Goal: Task Accomplishment & Management: Use online tool/utility

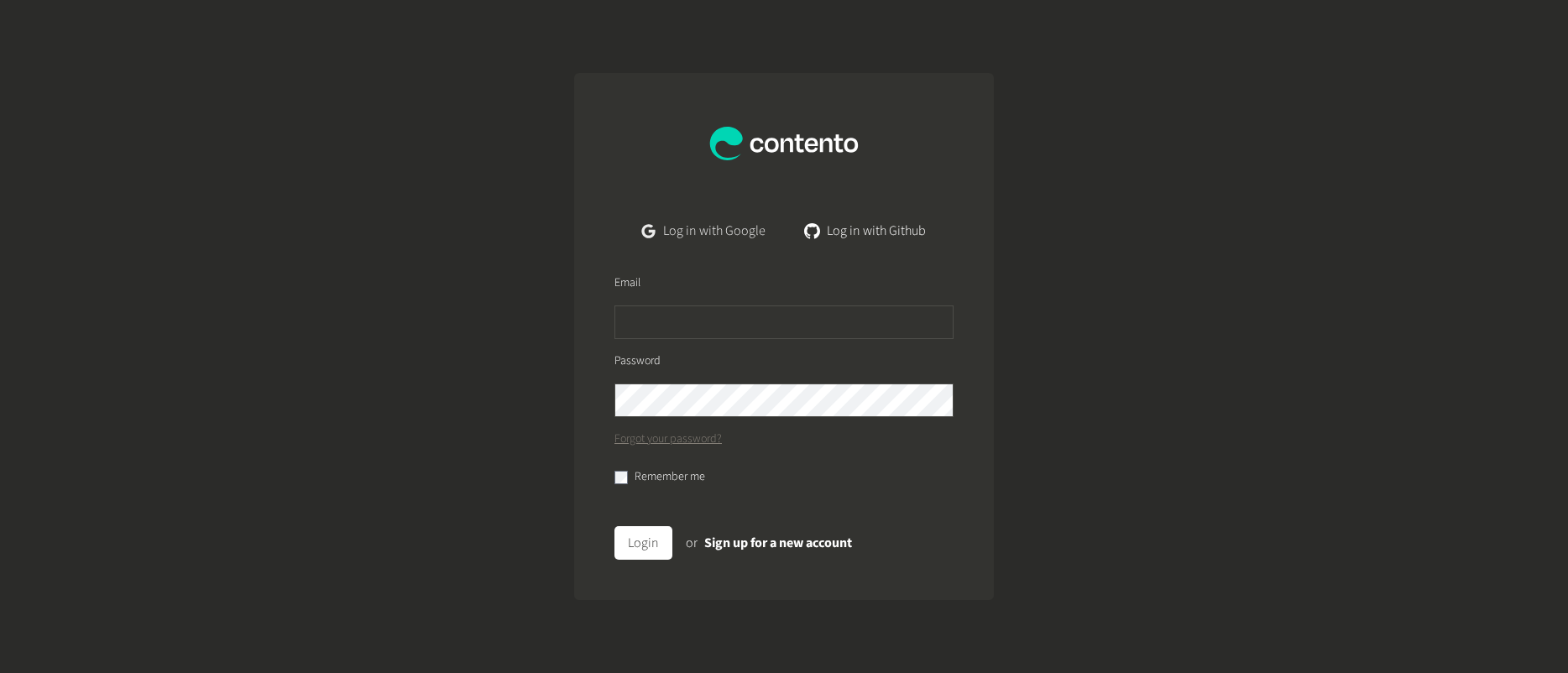
click at [684, 224] on link "Log in with Google" at bounding box center [704, 231] width 150 height 34
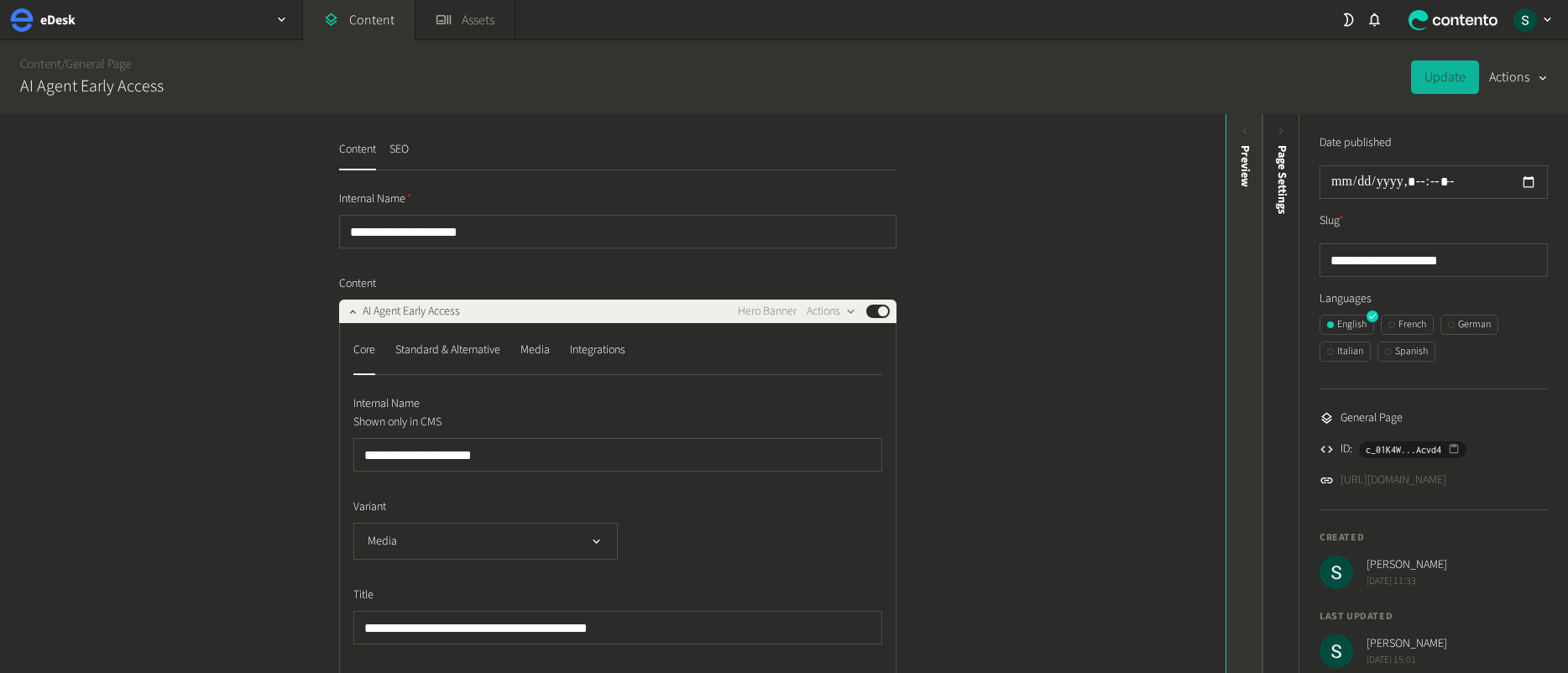
click at [1233, 234] on div "Preview" at bounding box center [1245, 275] width 37 height 302
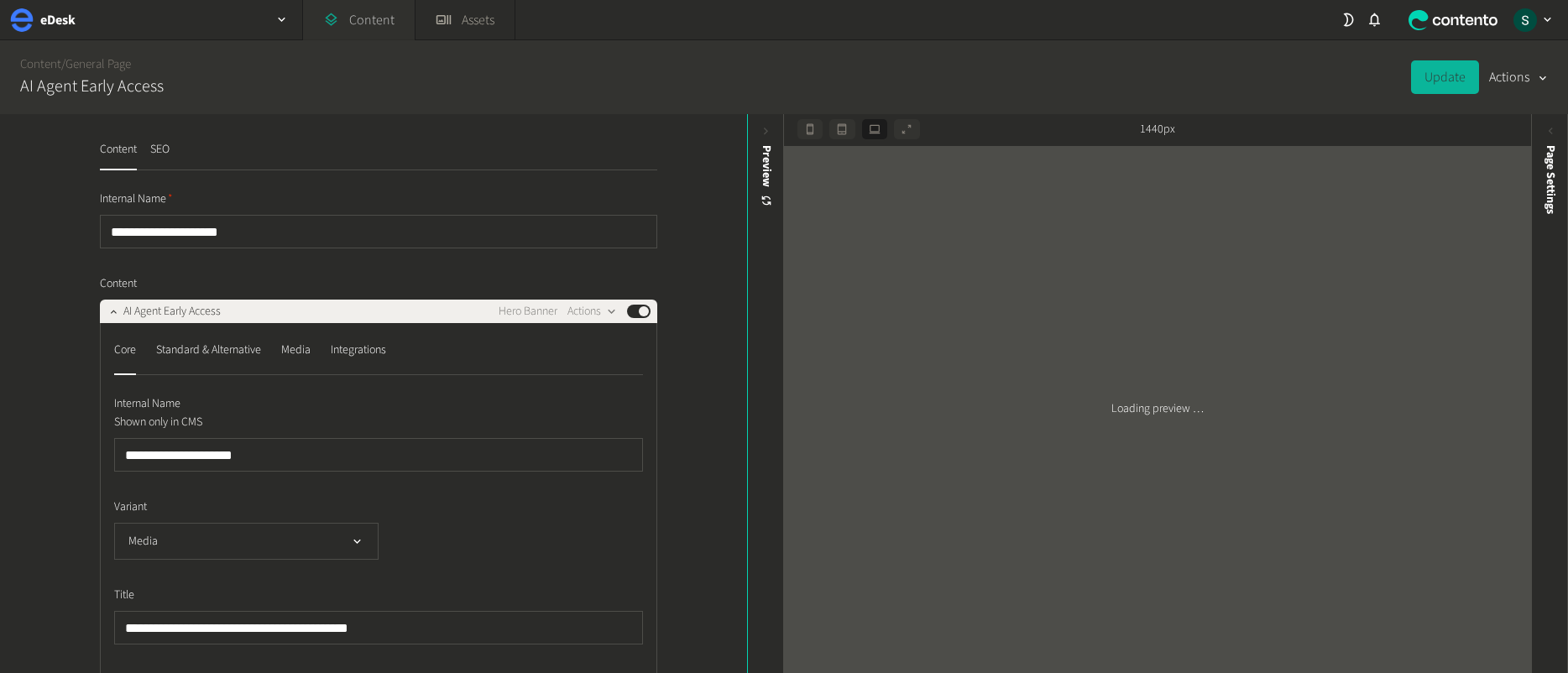
click at [390, 19] on link "Content" at bounding box center [359, 20] width 112 height 40
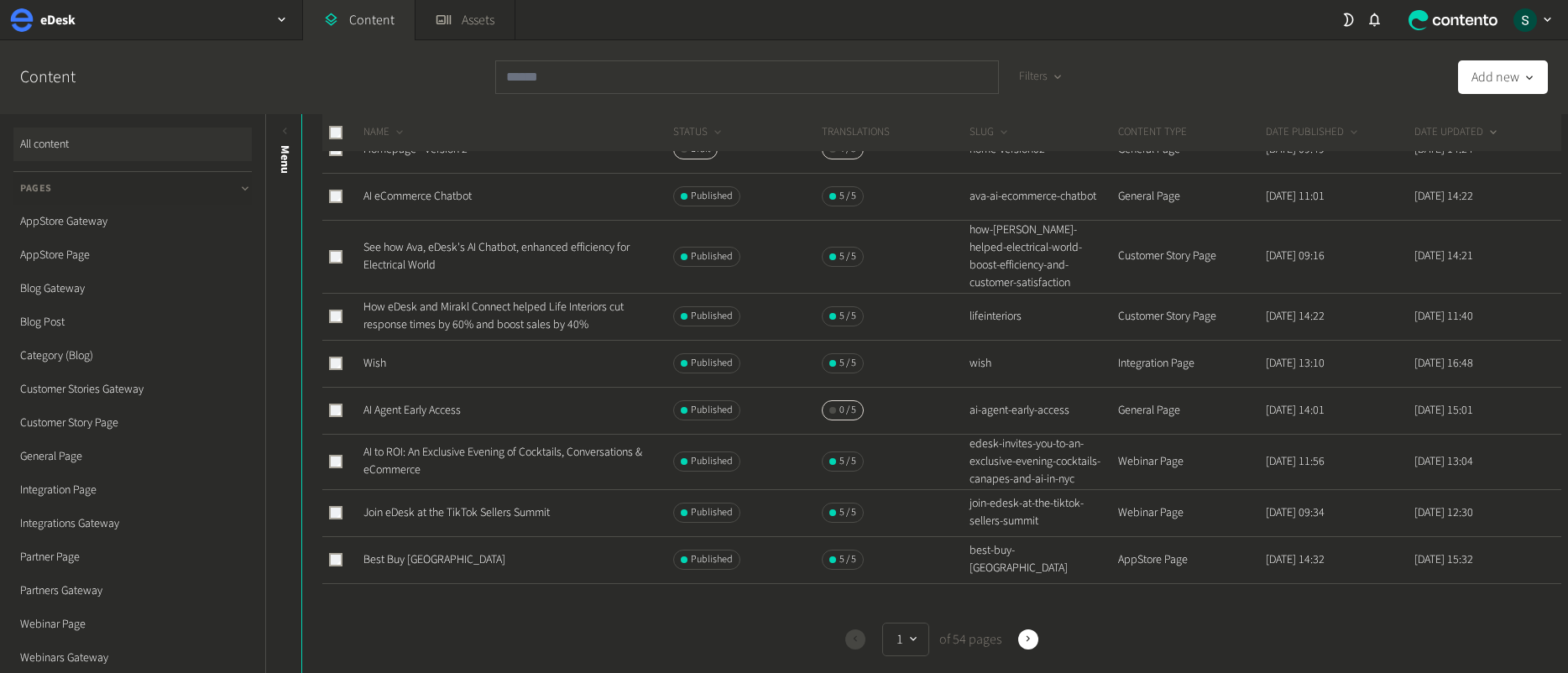
scroll to position [611, 0]
click at [413, 561] on link "Best Buy USA" at bounding box center [434, 558] width 142 height 17
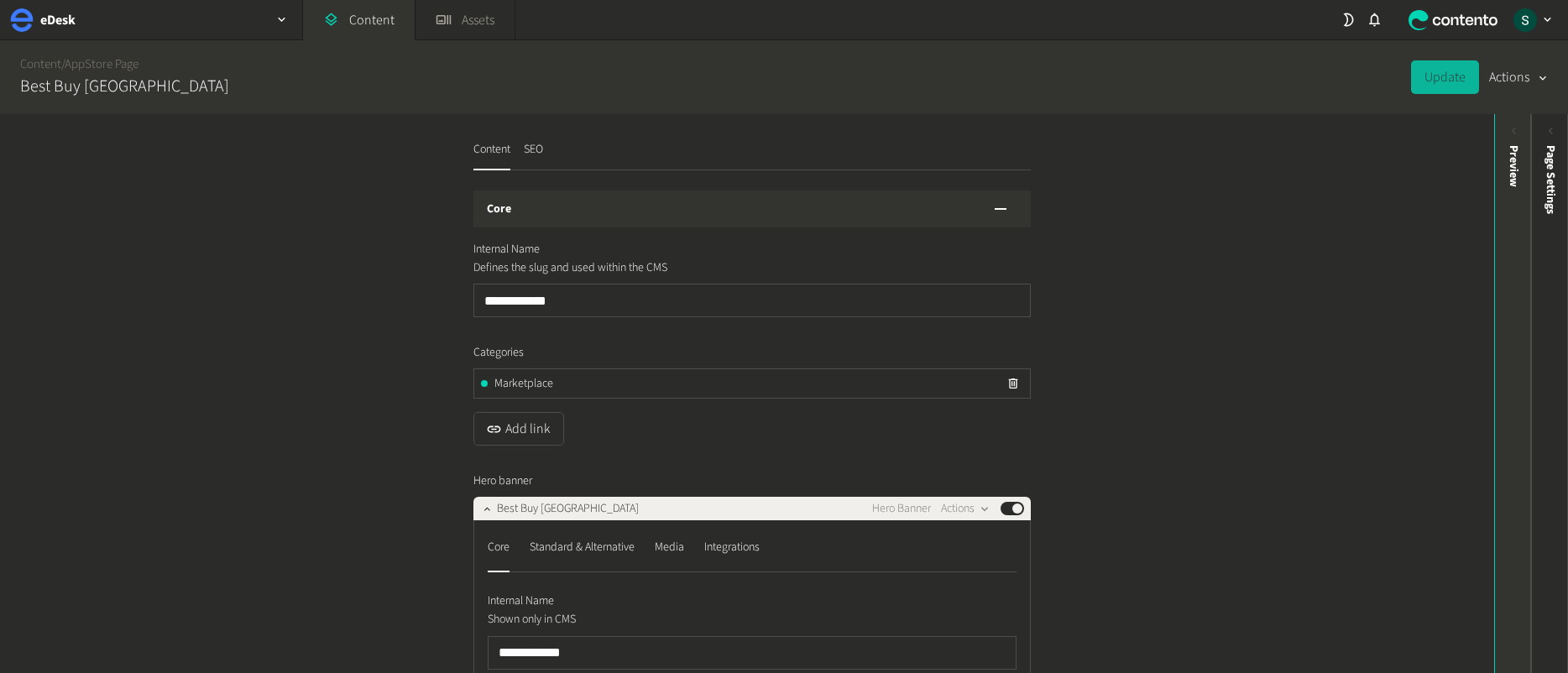
click at [1515, 287] on div "Preview" at bounding box center [1514, 275] width 37 height 302
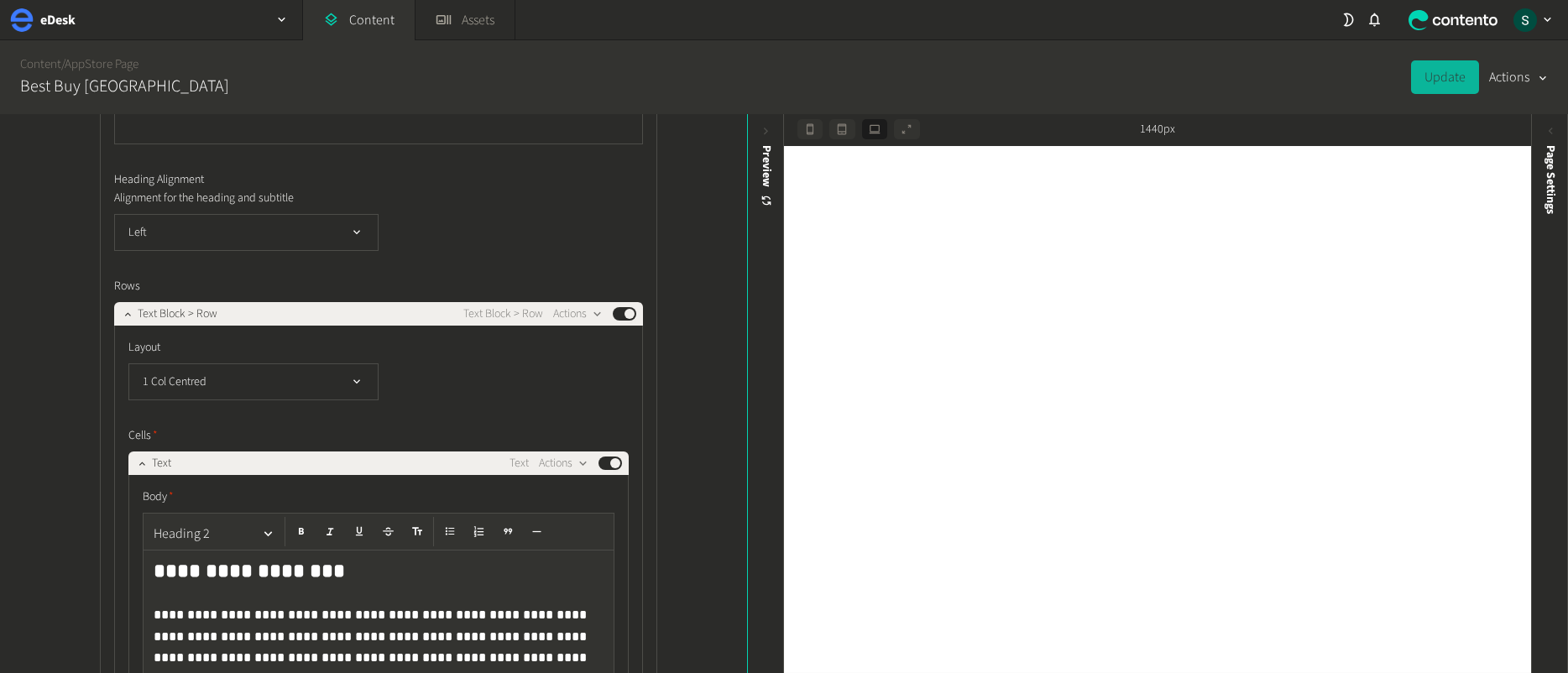
scroll to position [2714, 0]
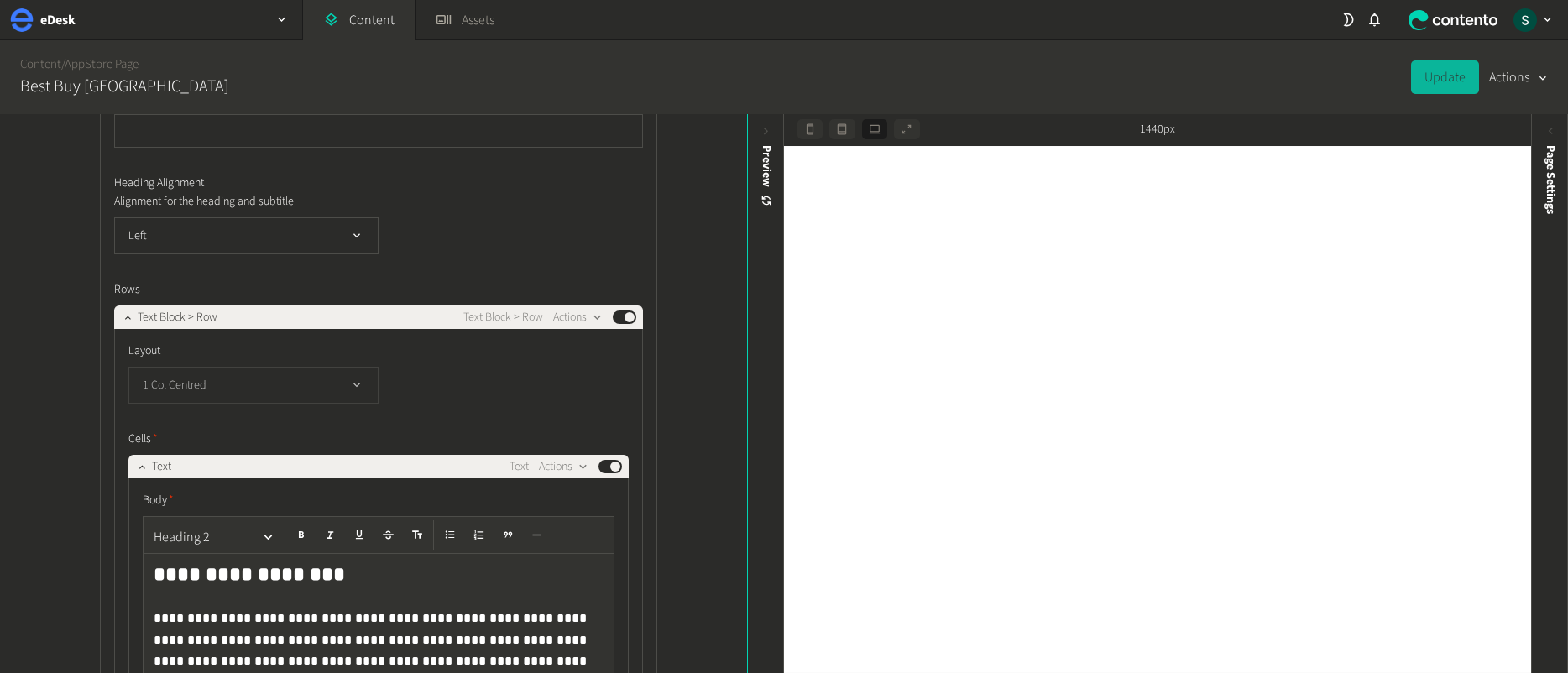
click at [359, 383] on icon "button" at bounding box center [357, 385] width 14 height 14
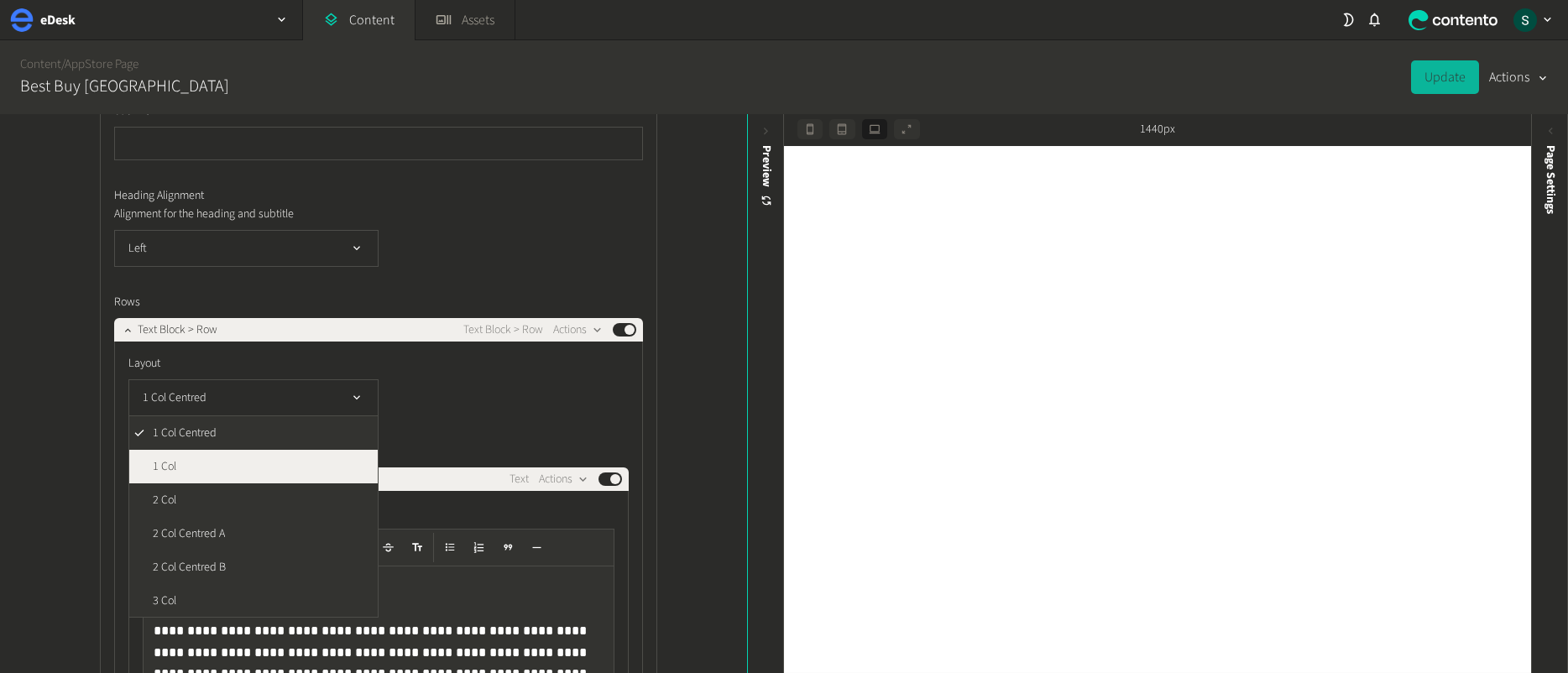
scroll to position [2702, 0]
click at [260, 460] on li "1 Col" at bounding box center [253, 466] width 249 height 34
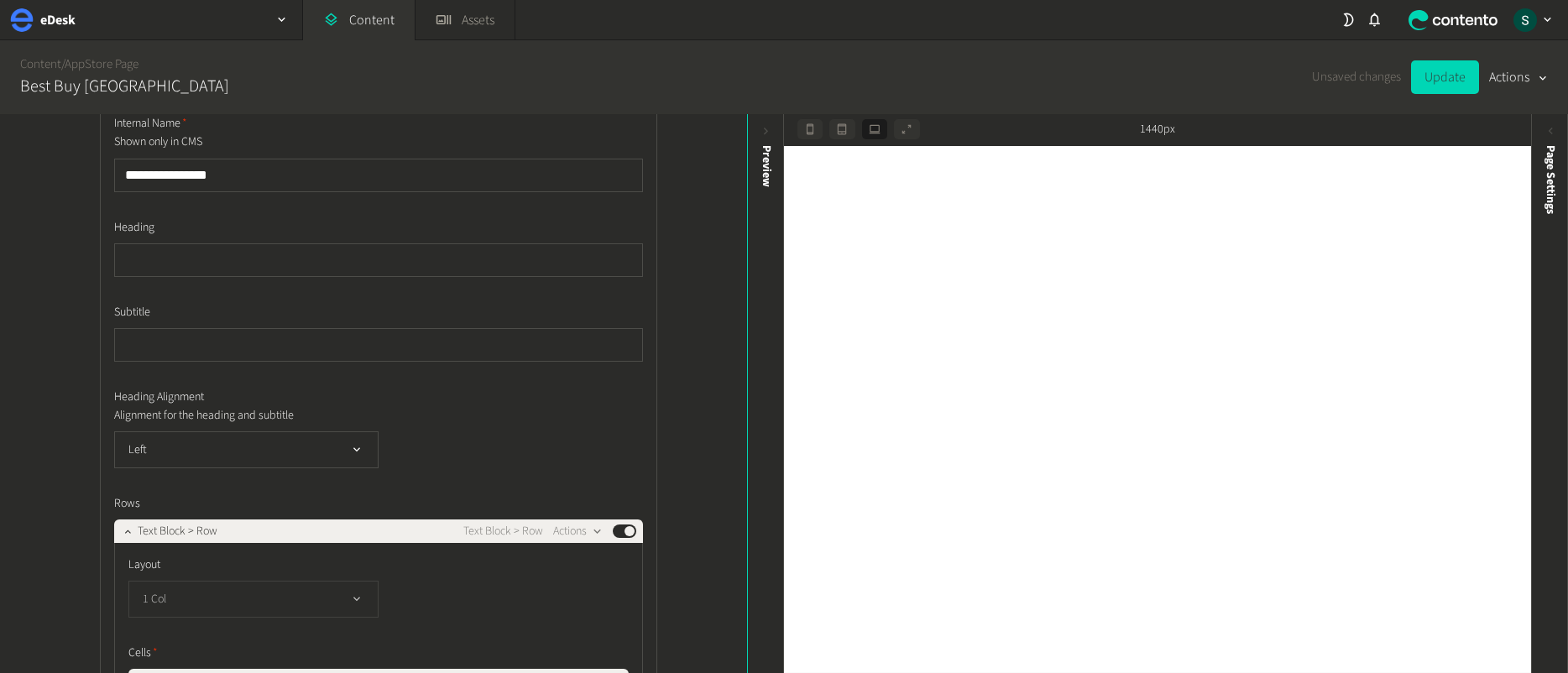
scroll to position [2499, 0]
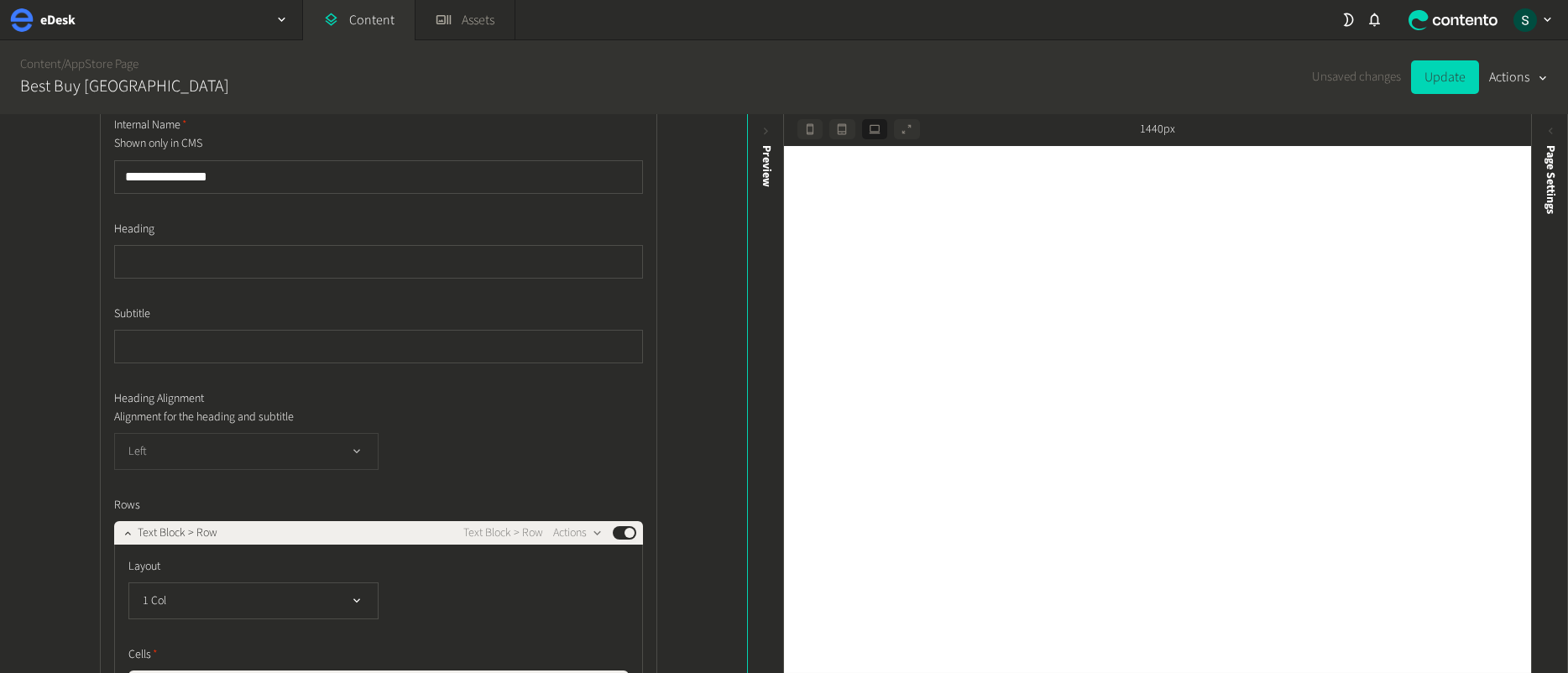
click at [293, 454] on button "Left" at bounding box center [245, 451] width 264 height 37
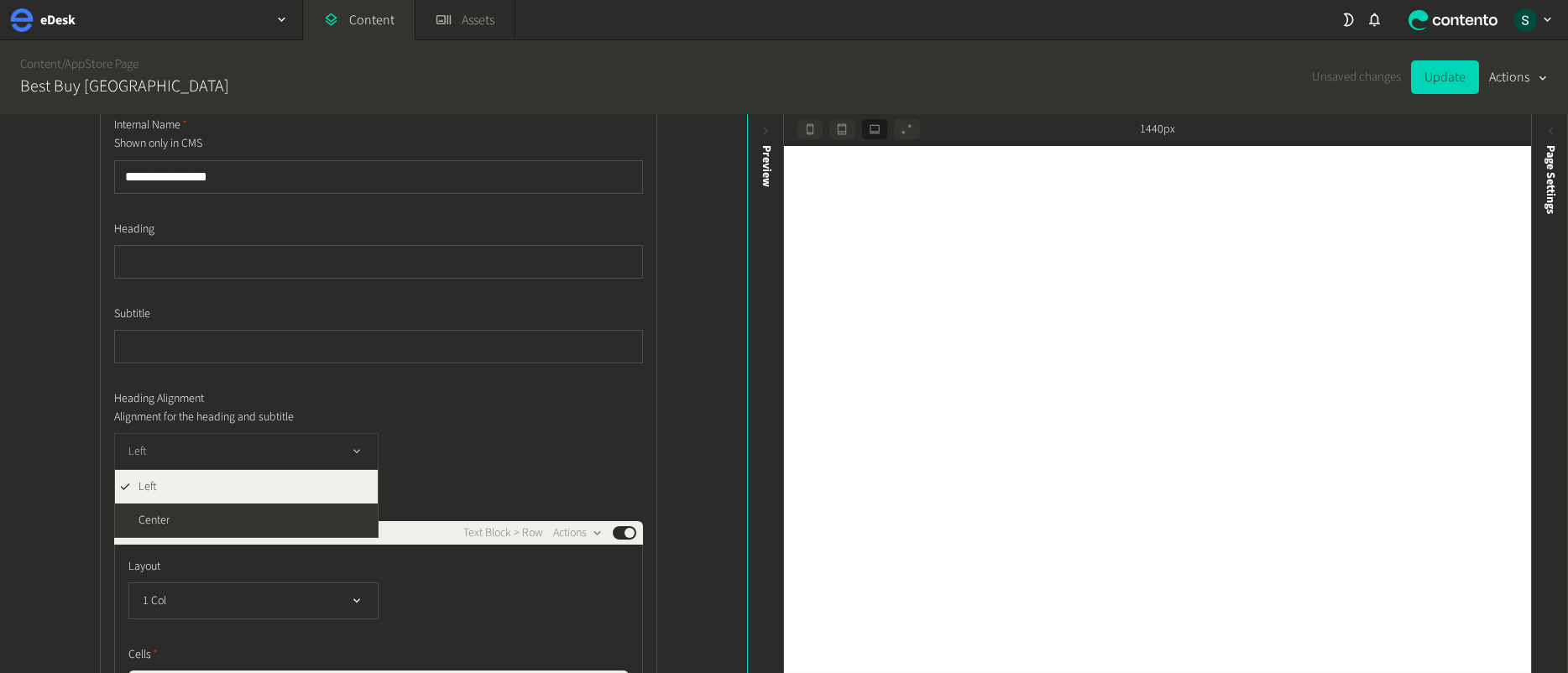
click at [293, 454] on button "Left" at bounding box center [245, 451] width 264 height 37
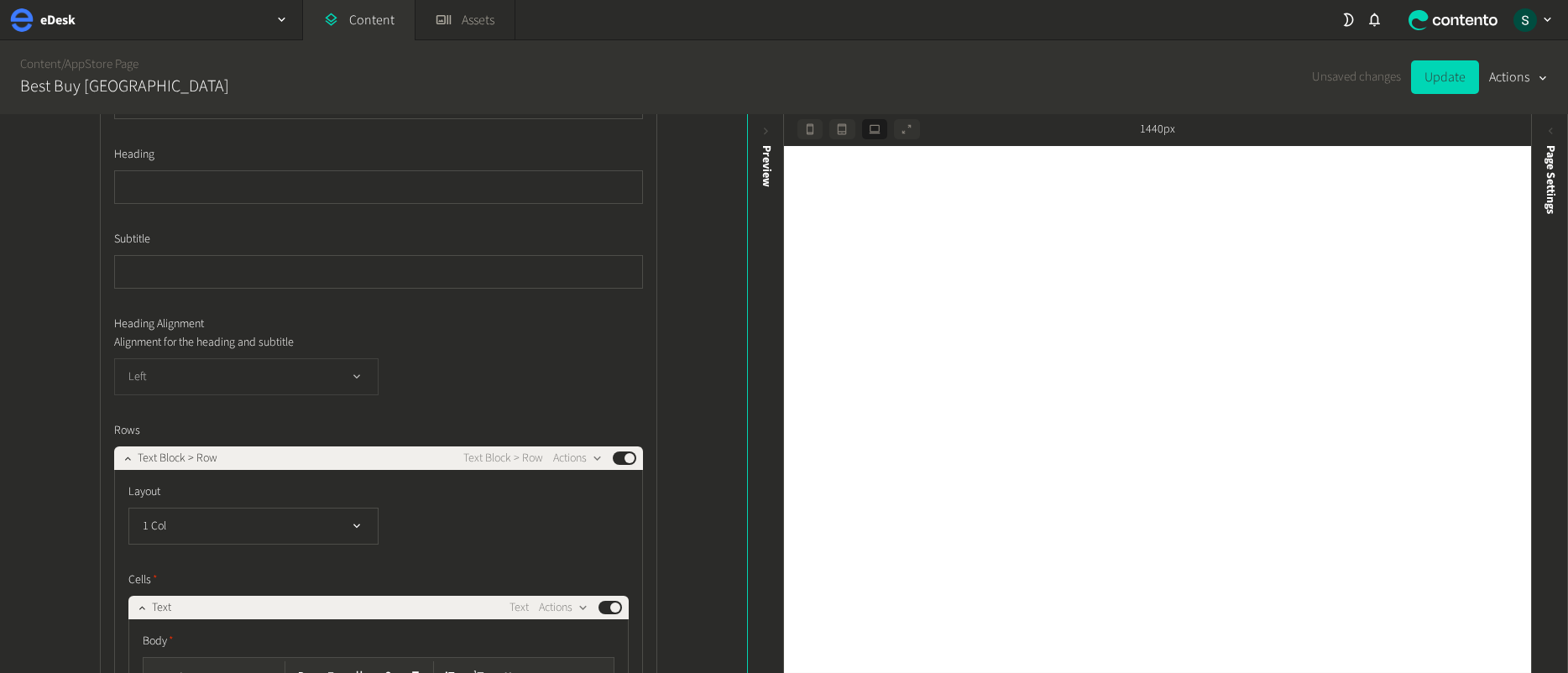
scroll to position [2718, 0]
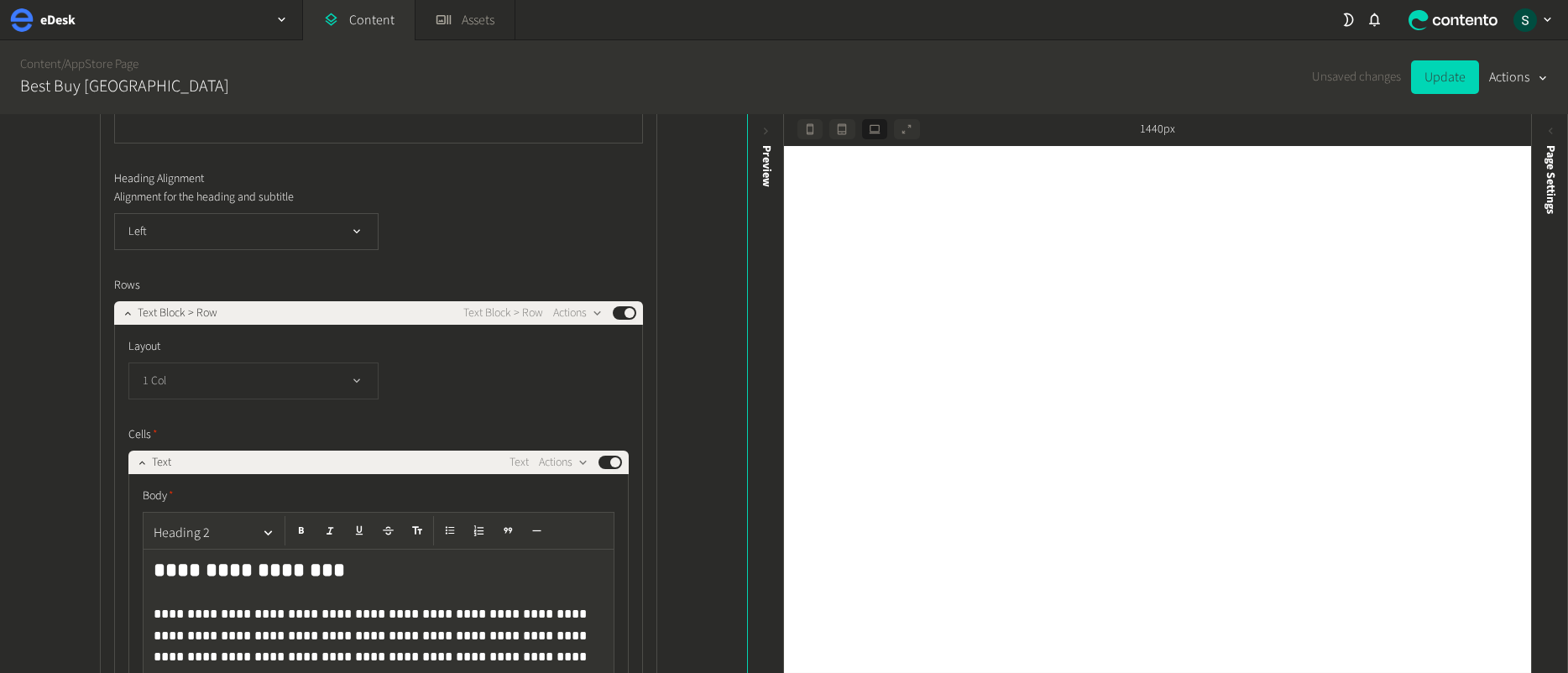
click at [307, 387] on button "1 Col" at bounding box center [253, 381] width 250 height 37
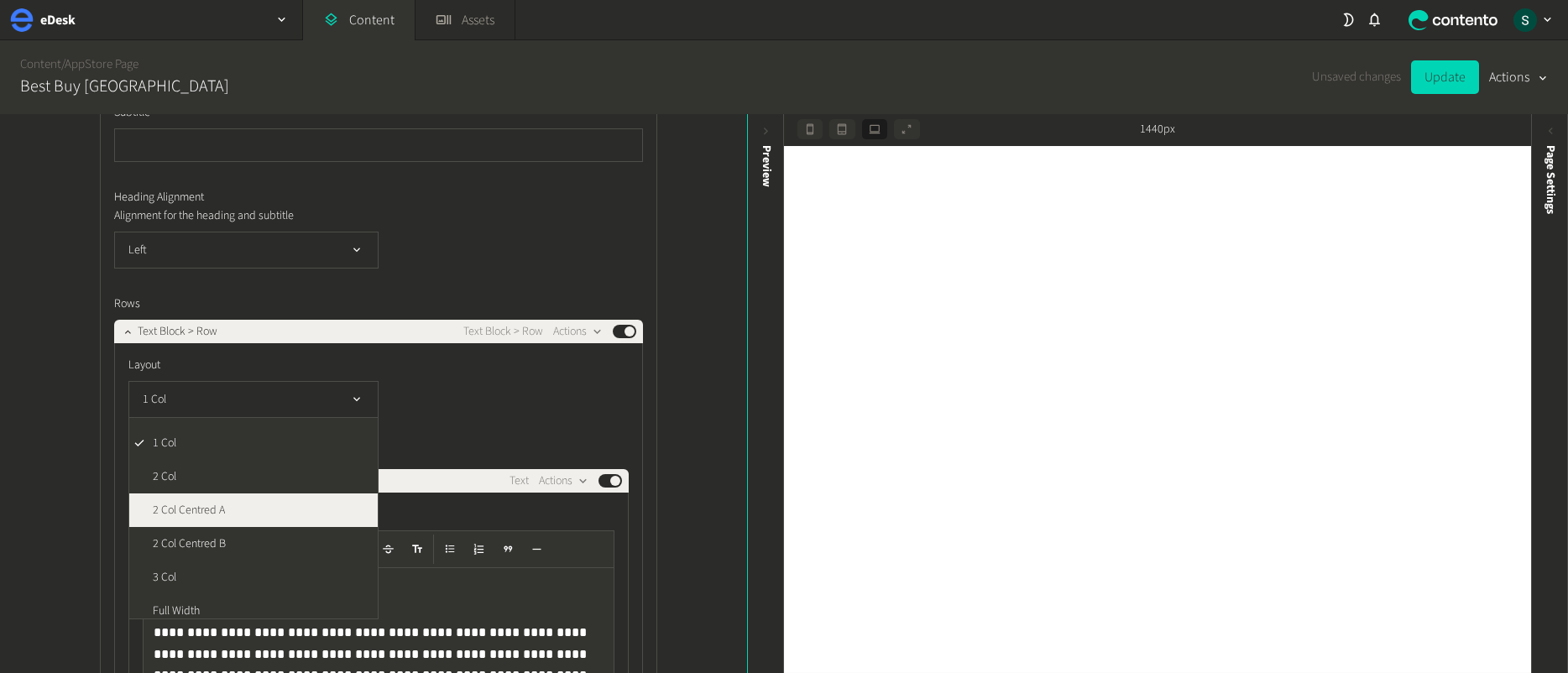
scroll to position [35, 0]
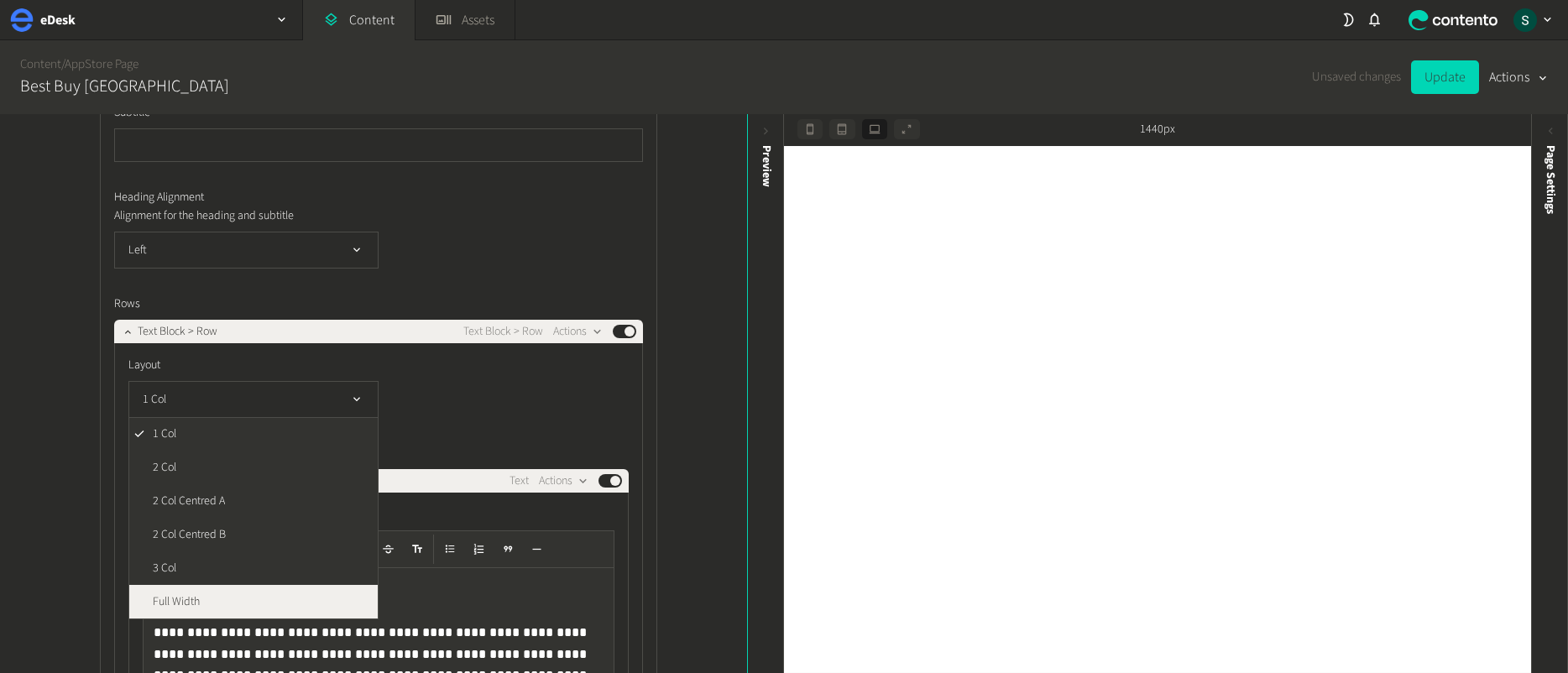
click at [233, 603] on li "Full Width" at bounding box center [253, 602] width 249 height 34
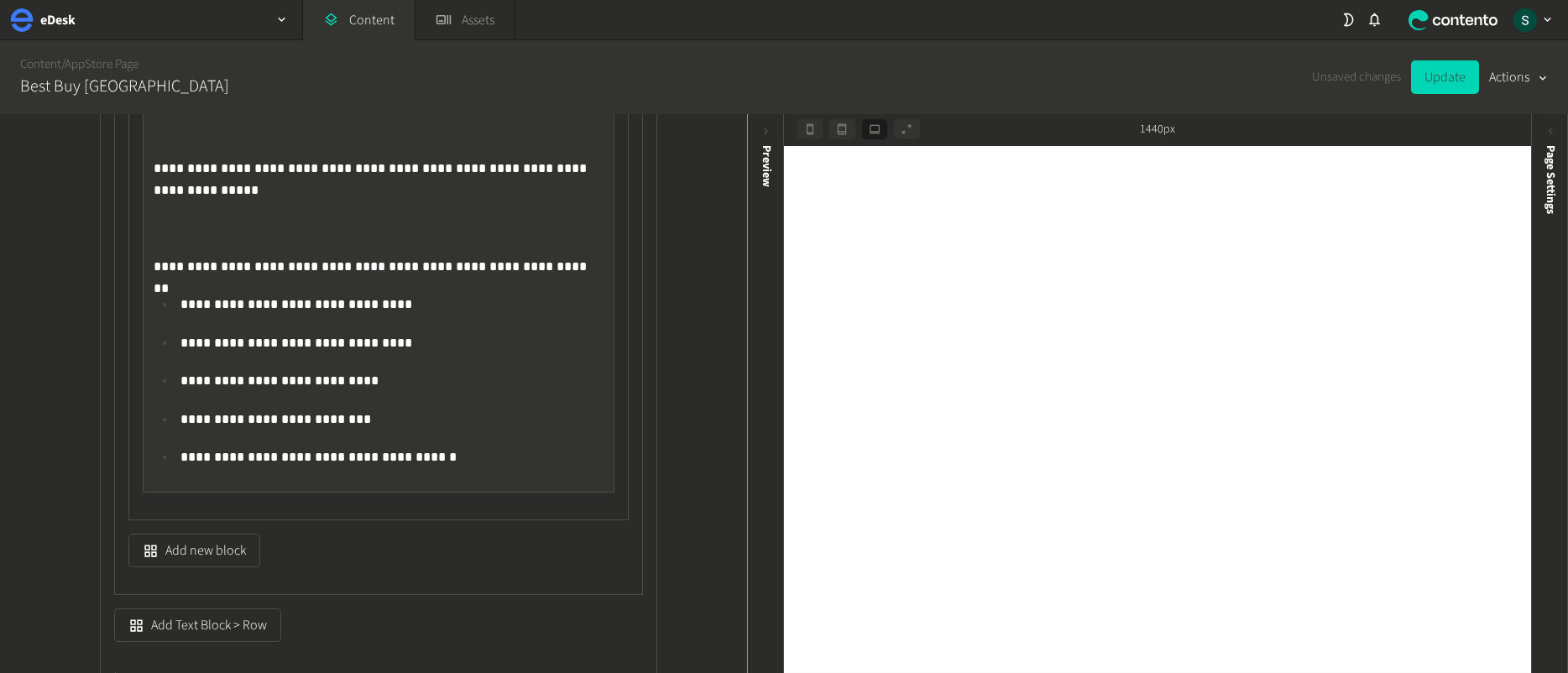
scroll to position [3258, 0]
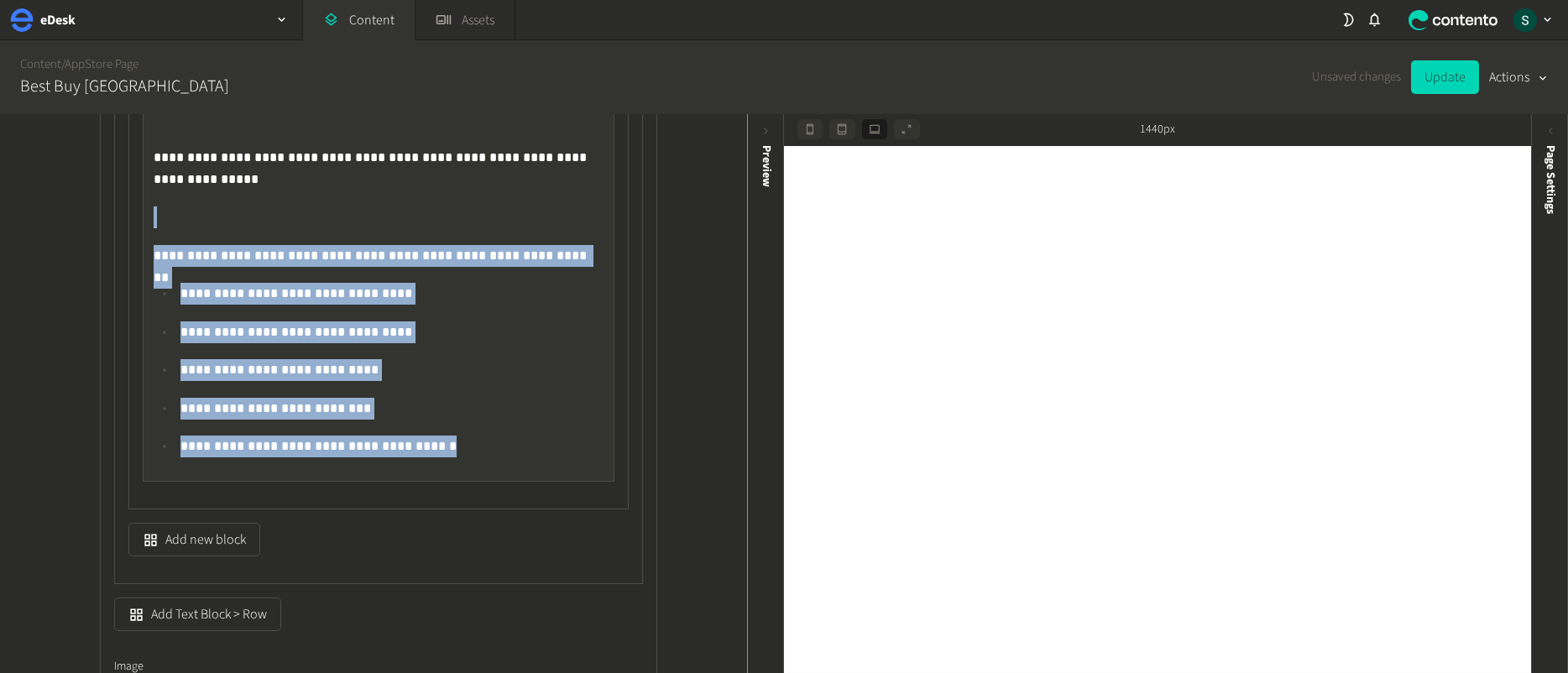
drag, startPoint x: 429, startPoint y: 448, endPoint x: 153, endPoint y: 204, distance: 368.4
click at [153, 204] on div "**********" at bounding box center [379, 18] width 470 height 926
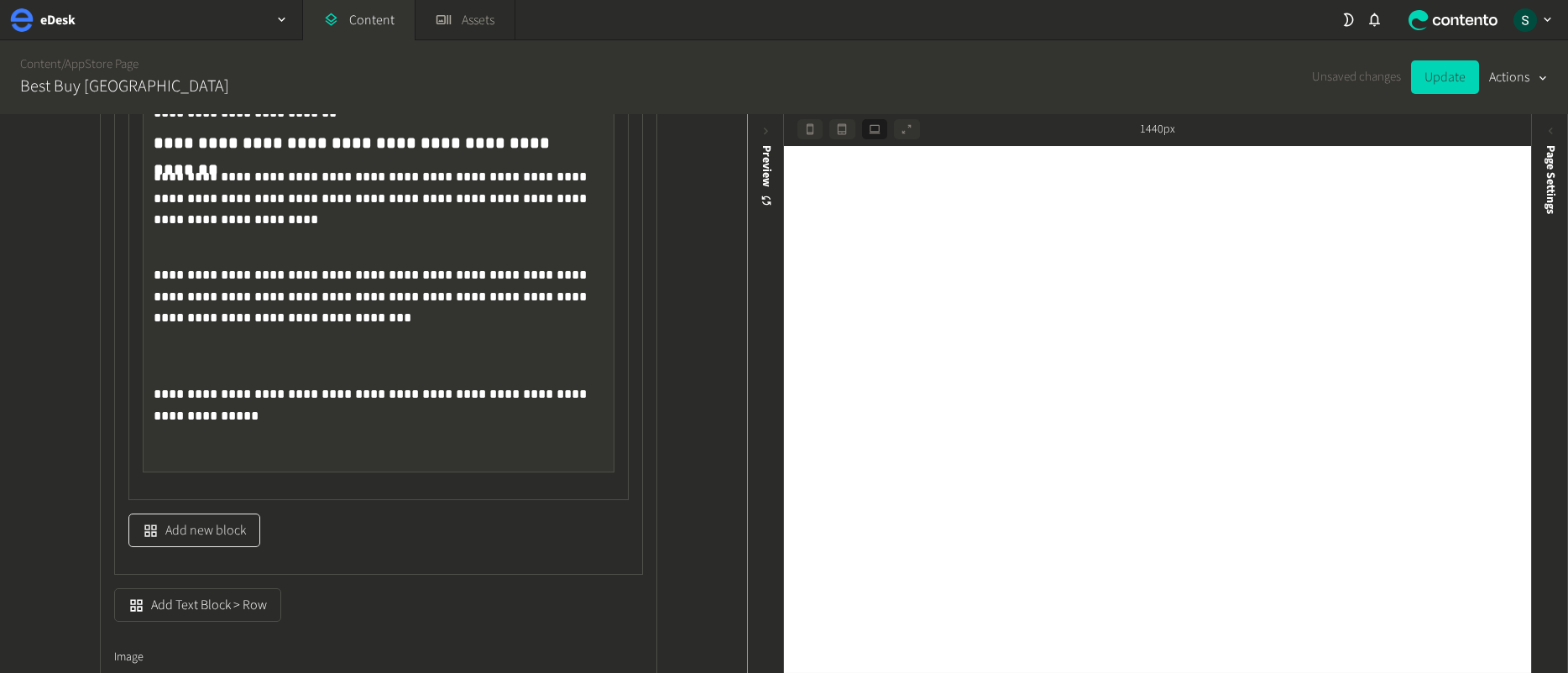
scroll to position [3261, 0]
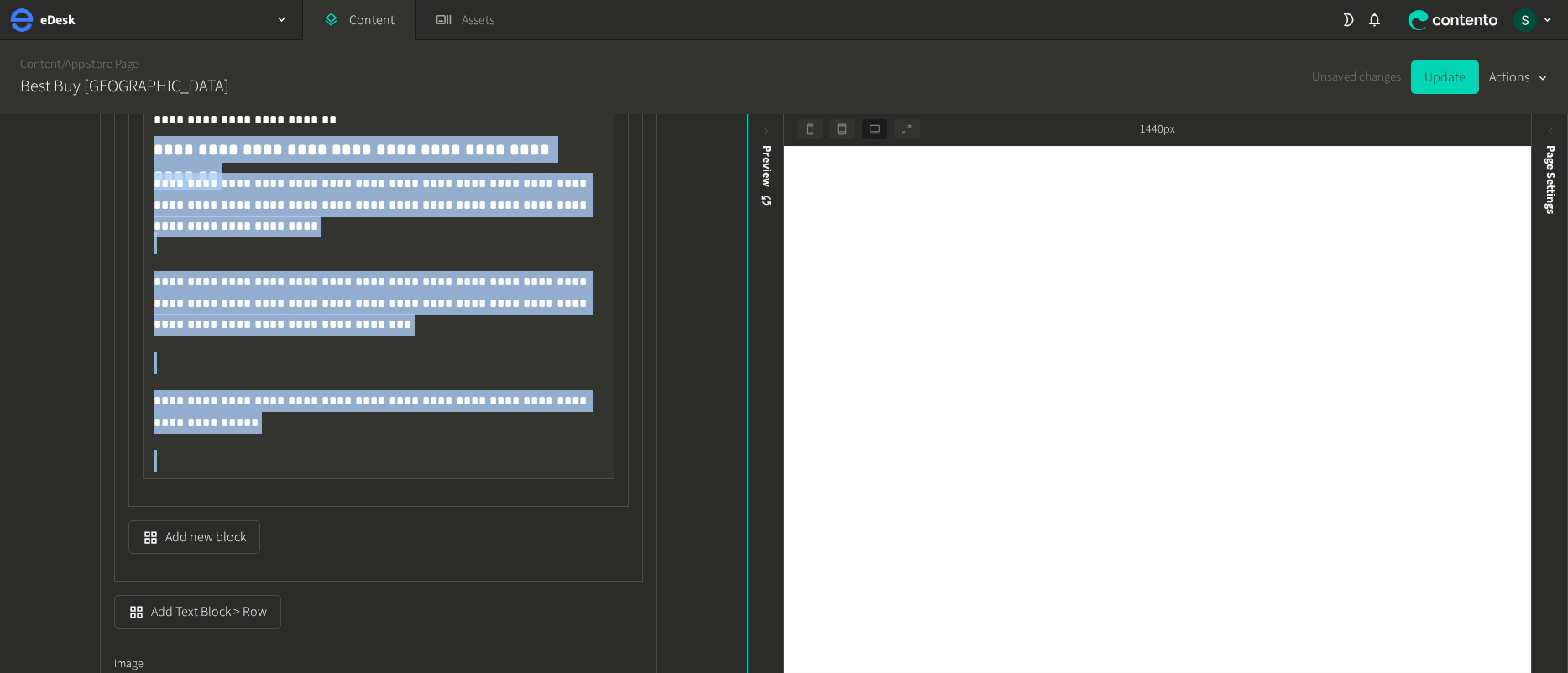
drag, startPoint x: 157, startPoint y: 454, endPoint x: 137, endPoint y: 149, distance: 305.7
click at [143, 149] on div "**********" at bounding box center [379, 224] width 472 height 509
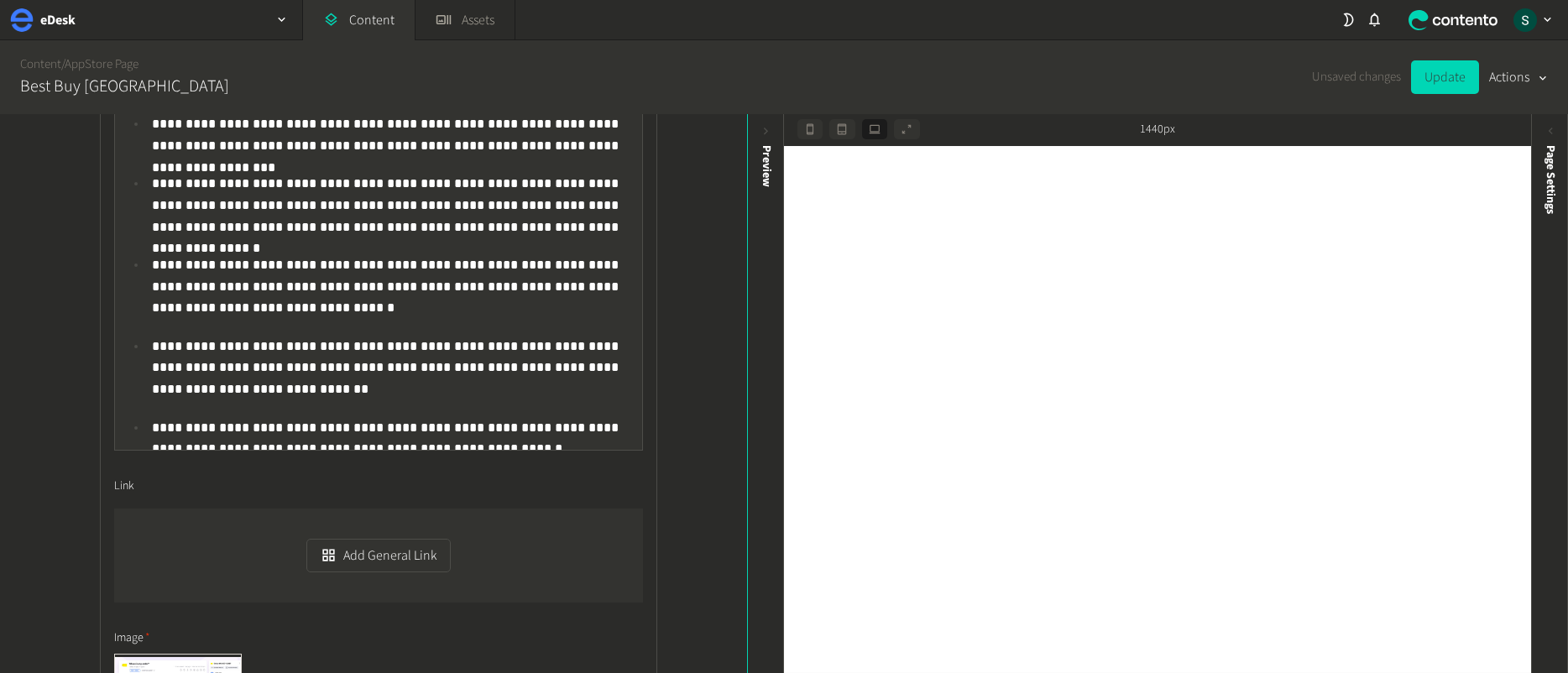
scroll to position [4221, 0]
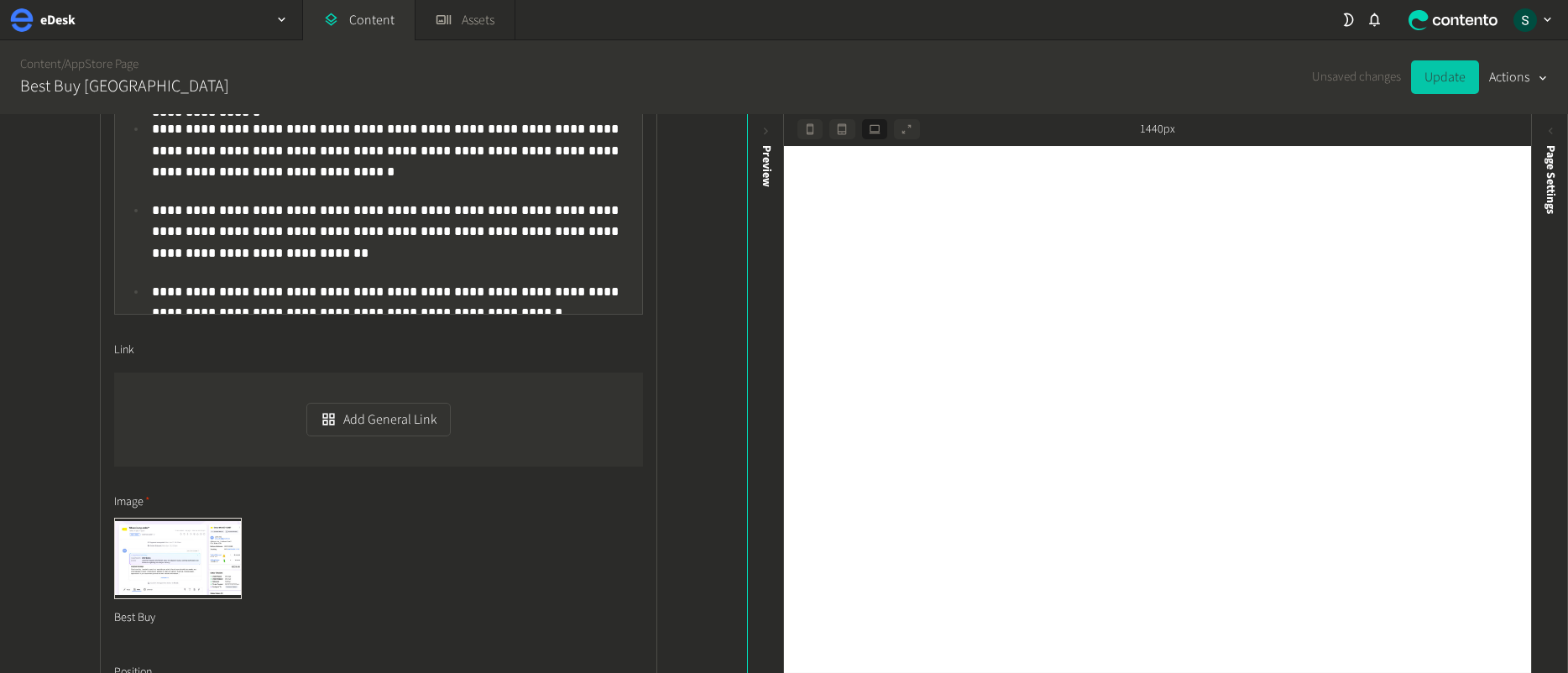
click at [1435, 83] on button "Update" at bounding box center [1445, 77] width 68 height 34
click at [76, 15] on h2 "eDesk" at bounding box center [58, 20] width 36 height 20
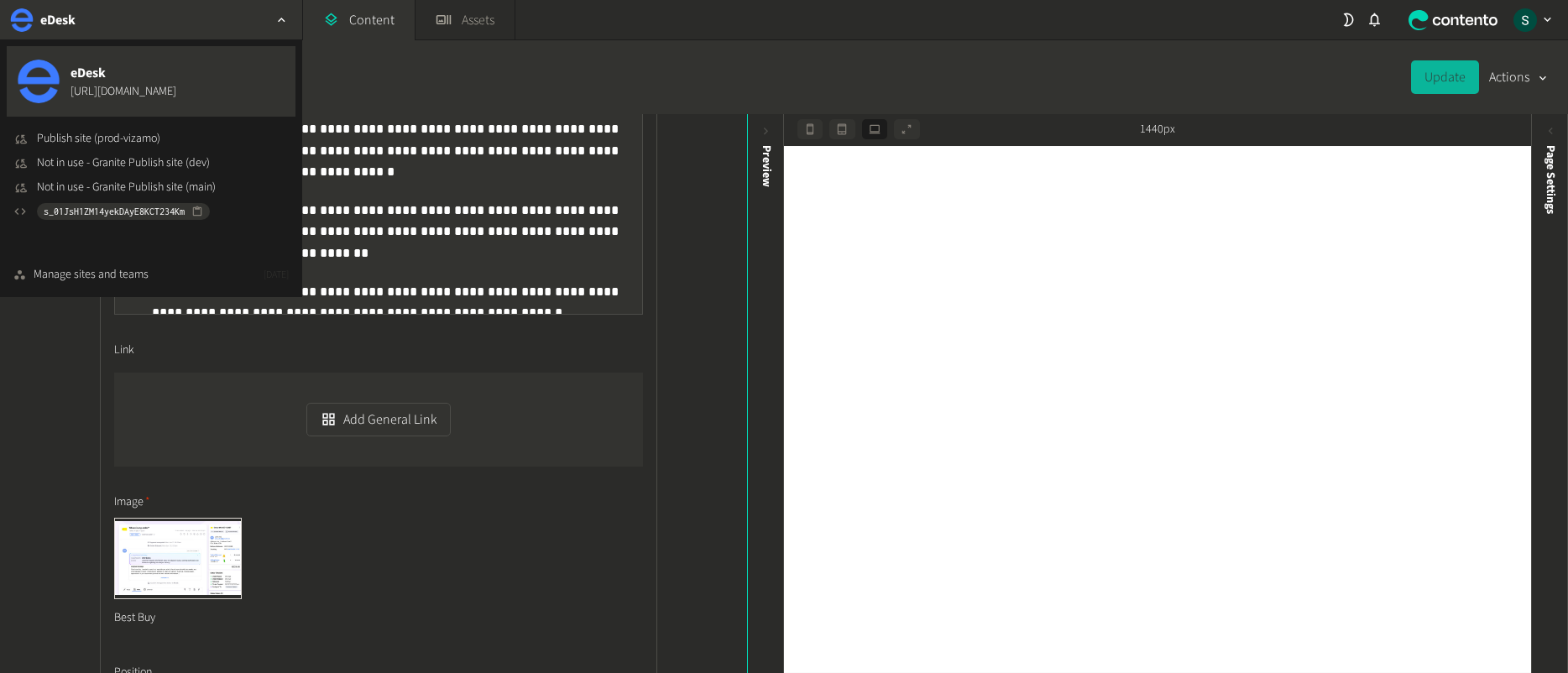
click at [626, 64] on div "Content / AppStore Page Best Buy USA Update Actions" at bounding box center [784, 76] width 1568 height 74
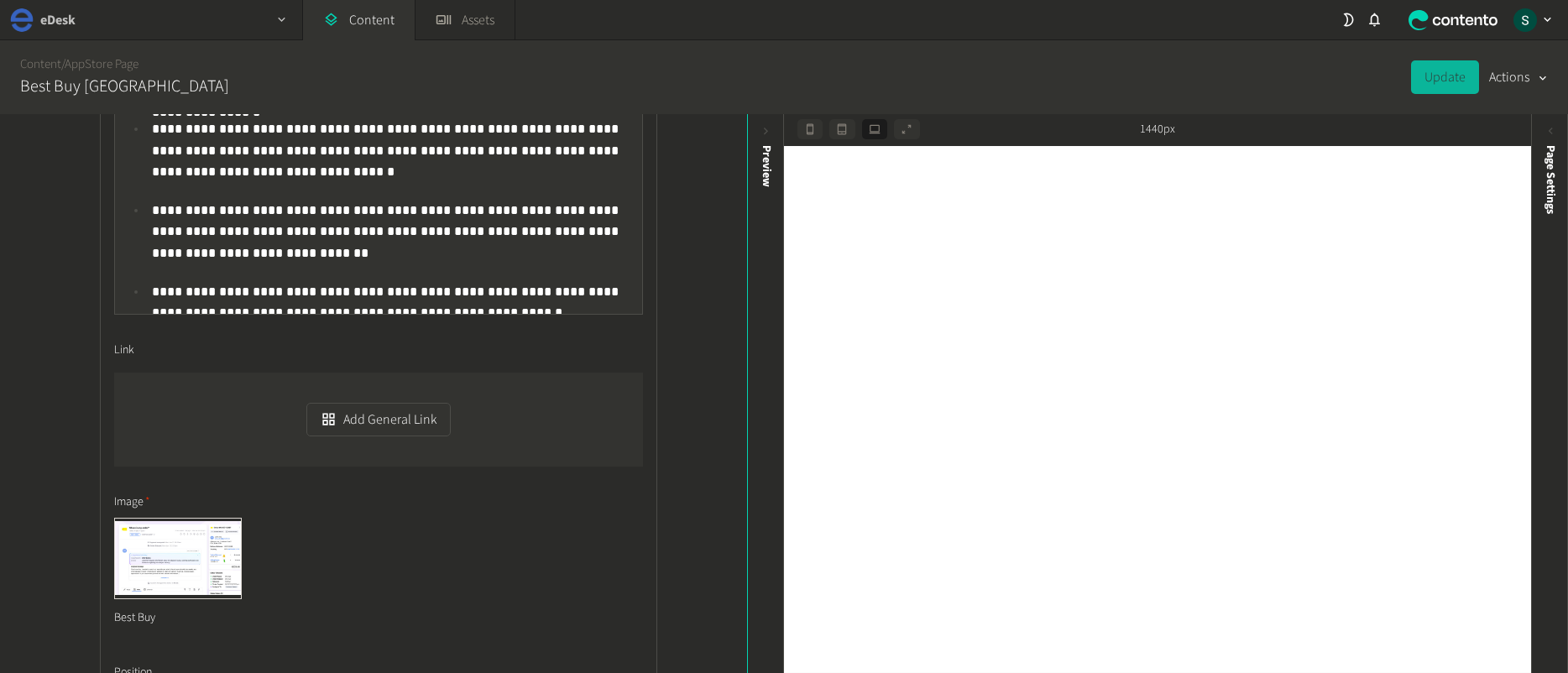
click at [86, 21] on div "eDesk" at bounding box center [151, 20] width 302 height 39
click at [146, 20] on div "eDesk" at bounding box center [151, 20] width 302 height 39
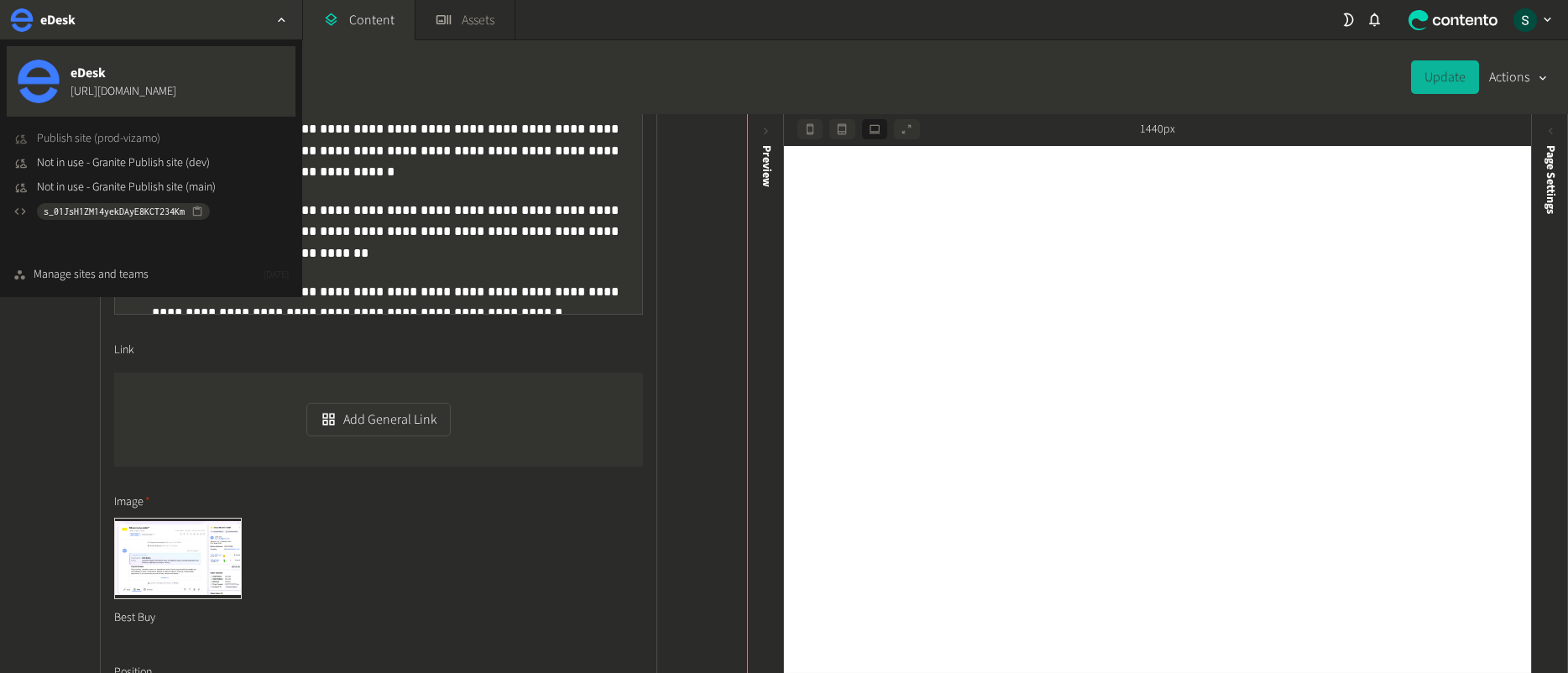
click at [138, 140] on span "Publish site (prod-vizamo)" at bounding box center [98, 138] width 123 height 18
